Goal: Information Seeking & Learning: Learn about a topic

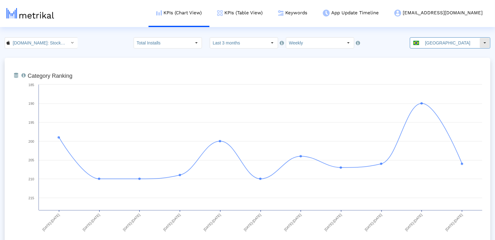
click at [441, 40] on input "[GEOGRAPHIC_DATA]" at bounding box center [450, 43] width 57 height 11
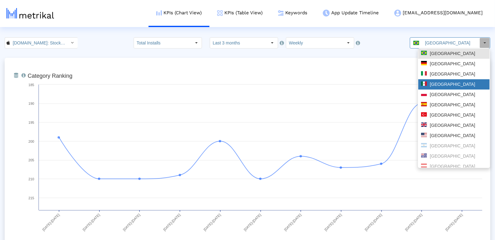
drag, startPoint x: 442, startPoint y: 88, endPoint x: 379, endPoint y: 93, distance: 62.7
click at [442, 88] on div "[GEOGRAPHIC_DATA]" at bounding box center [453, 84] width 71 height 10
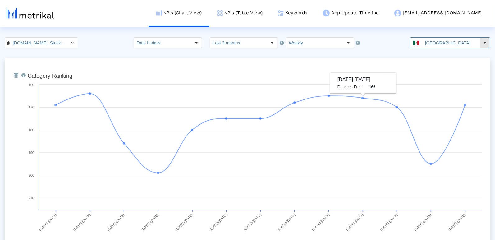
drag, startPoint x: 441, startPoint y: 48, endPoint x: 419, endPoint y: 45, distance: 21.6
click at [441, 48] on input "[GEOGRAPHIC_DATA]" at bounding box center [450, 43] width 57 height 11
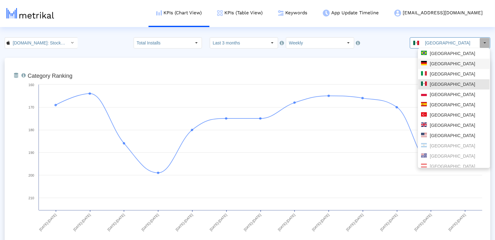
drag, startPoint x: 444, startPoint y: 61, endPoint x: 411, endPoint y: 65, distance: 33.2
click at [444, 61] on div "[GEOGRAPHIC_DATA]" at bounding box center [454, 64] width 66 height 6
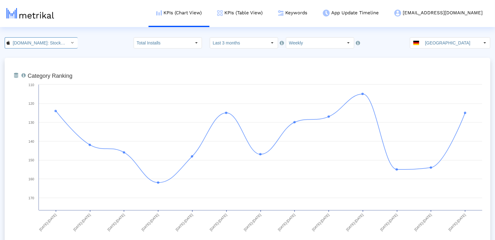
click at [71, 43] on icon "Select" at bounding box center [72, 42] width 3 height 4
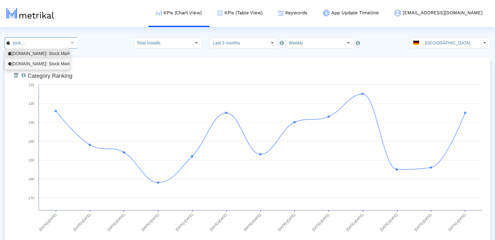
click at [40, 64] on div "[DOMAIN_NAME]: Stock Market <com.fusionmedia.investing>" at bounding box center [37, 64] width 59 height 6
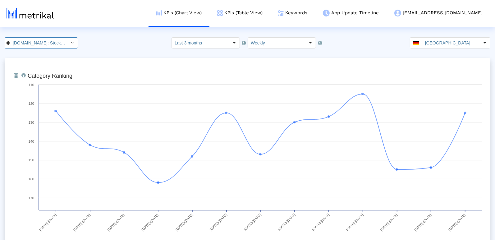
scroll to position [0, 71]
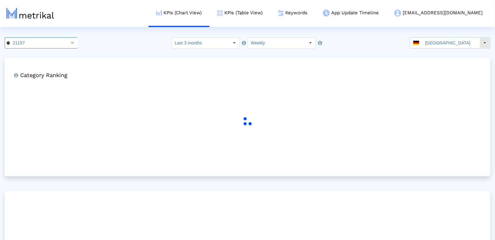
click at [440, 40] on input "[GEOGRAPHIC_DATA]" at bounding box center [450, 43] width 57 height 11
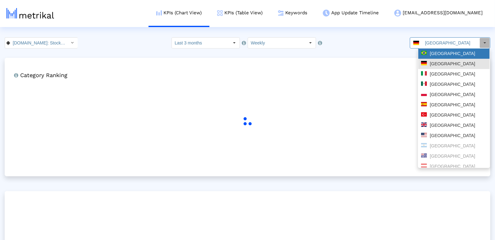
drag, startPoint x: 433, startPoint y: 55, endPoint x: 421, endPoint y: 56, distance: 12.5
click at [432, 54] on div "[GEOGRAPHIC_DATA]" at bounding box center [454, 54] width 66 height 6
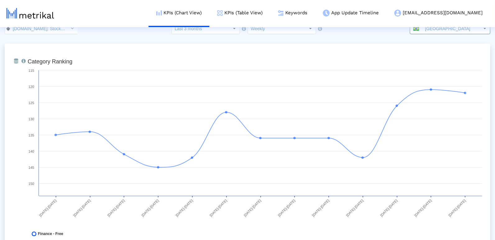
scroll to position [0, 0]
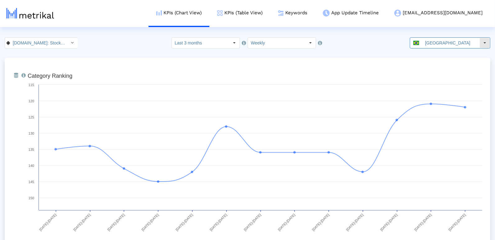
click at [438, 38] on input "[GEOGRAPHIC_DATA]" at bounding box center [450, 43] width 57 height 11
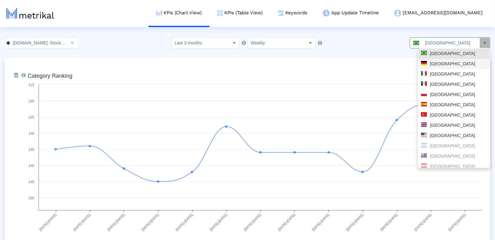
click at [437, 63] on div "[GEOGRAPHIC_DATA]" at bounding box center [454, 64] width 66 height 6
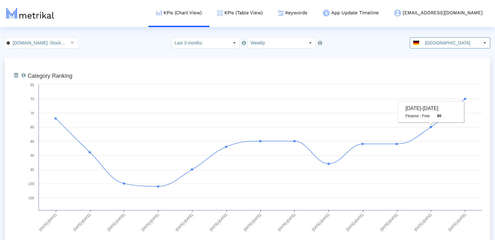
click at [441, 45] on input "[GEOGRAPHIC_DATA]" at bounding box center [450, 43] width 57 height 11
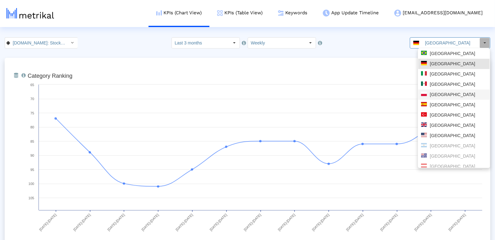
click at [431, 91] on div "[GEOGRAPHIC_DATA]" at bounding box center [453, 95] width 71 height 10
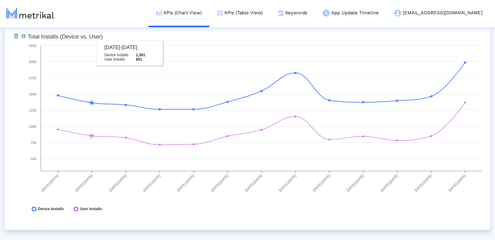
scroll to position [263, 0]
